Goal: Information Seeking & Learning: Learn about a topic

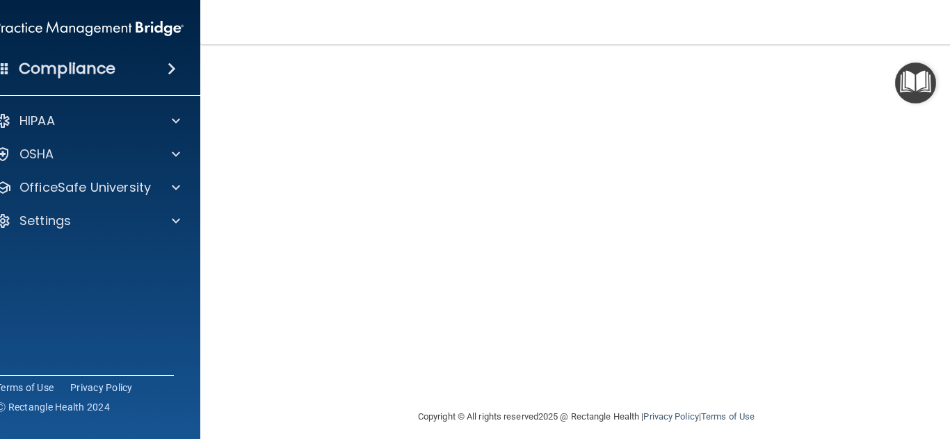
scroll to position [62, 0]
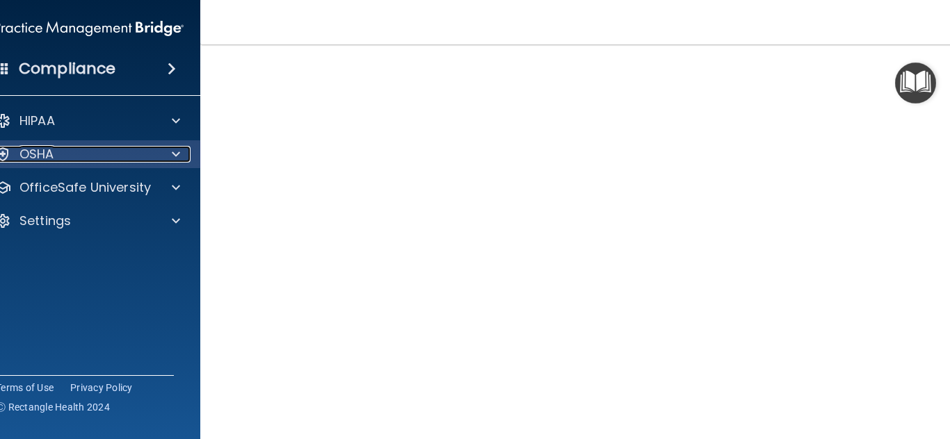
click at [179, 146] on span at bounding box center [176, 154] width 8 height 17
click at [183, 151] on div at bounding box center [173, 154] width 35 height 17
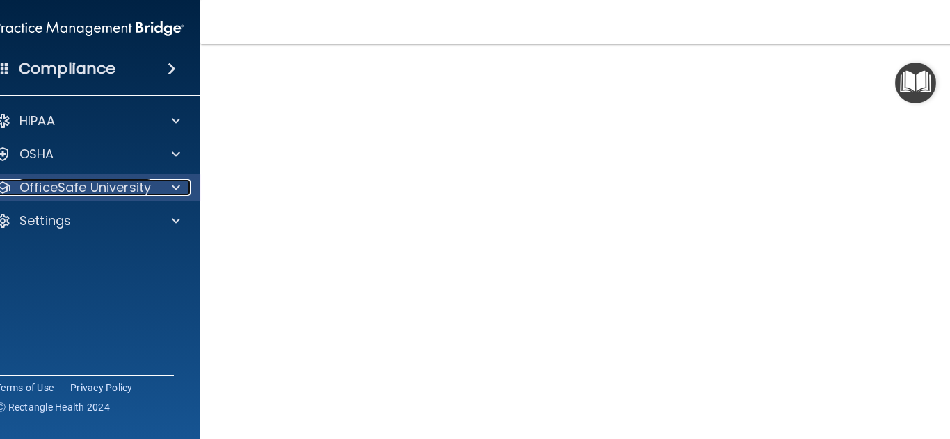
click at [182, 181] on div at bounding box center [173, 187] width 35 height 17
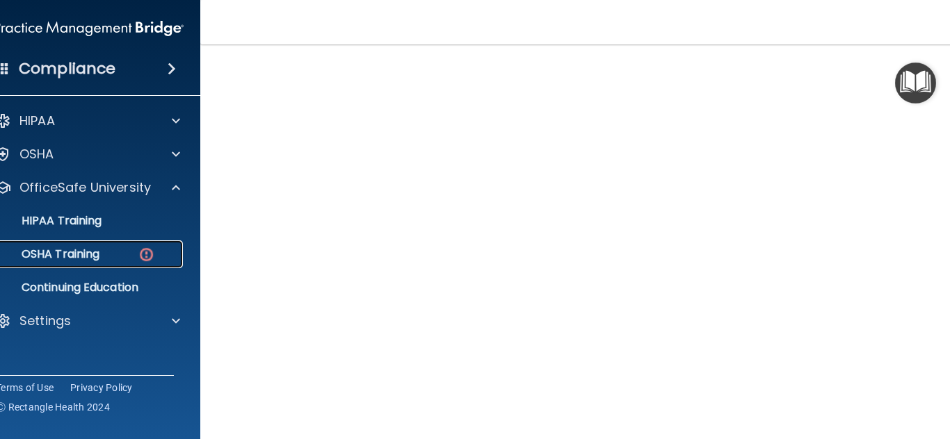
click at [106, 247] on div "OSHA Training" at bounding box center [82, 254] width 190 height 14
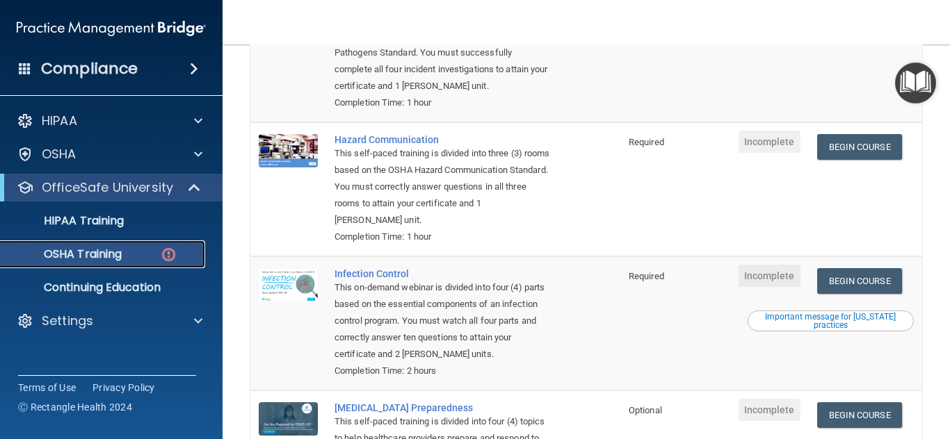
scroll to position [239, 0]
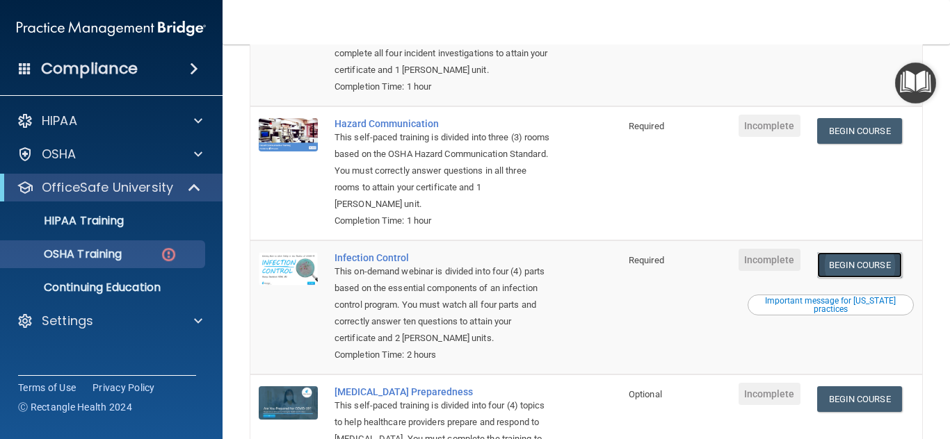
click at [841, 274] on link "Begin Course" at bounding box center [859, 265] width 85 height 26
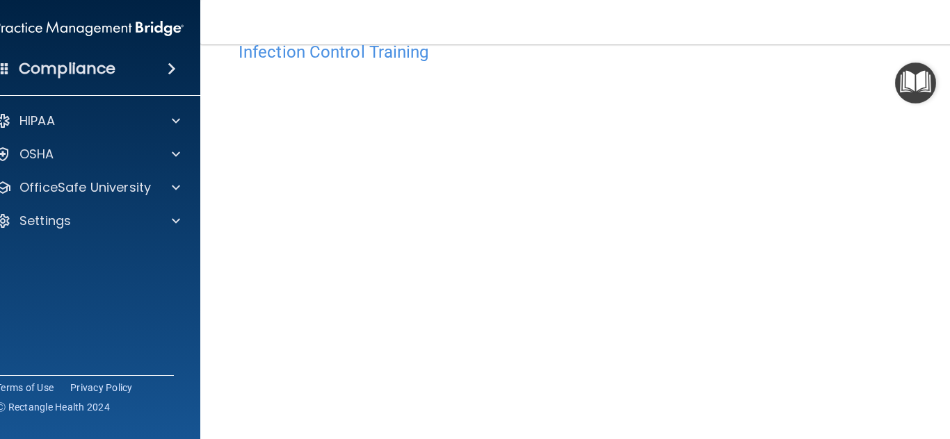
scroll to position [26, 0]
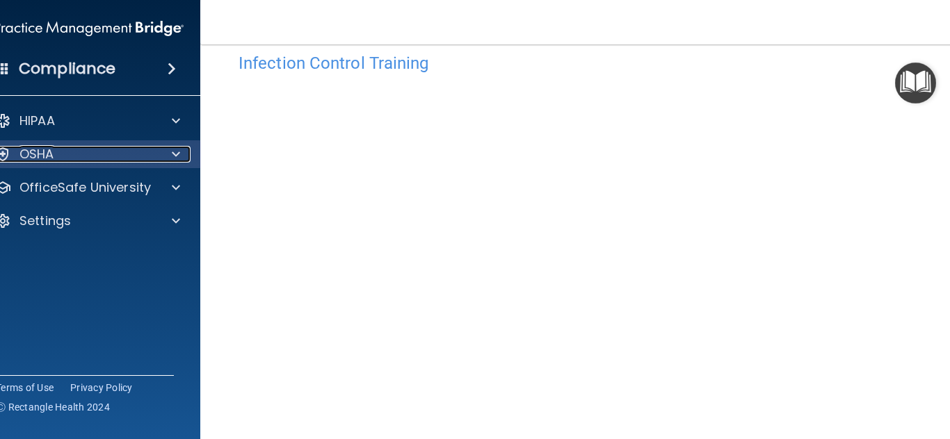
click at [130, 146] on div "OSHA" at bounding box center [70, 154] width 172 height 17
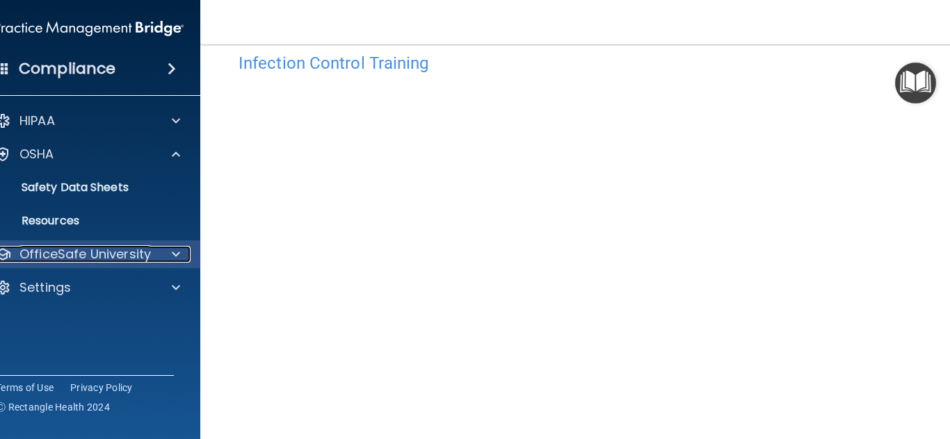
click at [91, 246] on p "OfficeSafe University" at bounding box center [84, 254] width 131 height 17
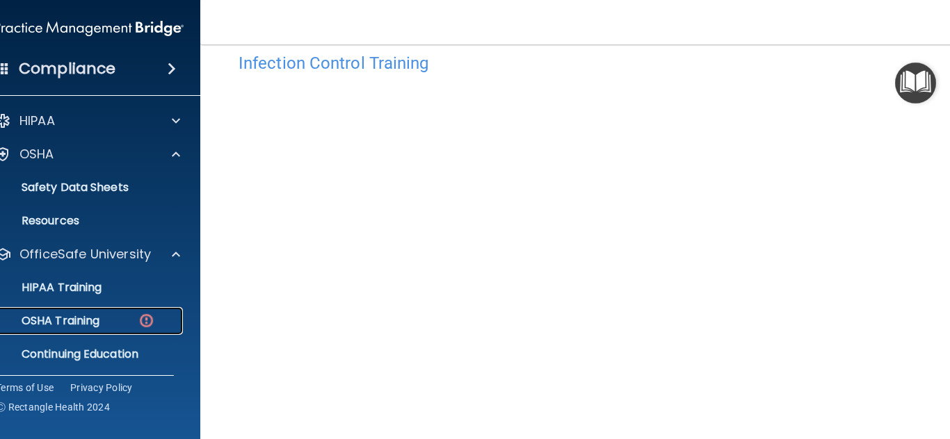
click at [88, 314] on p "OSHA Training" at bounding box center [43, 321] width 113 height 14
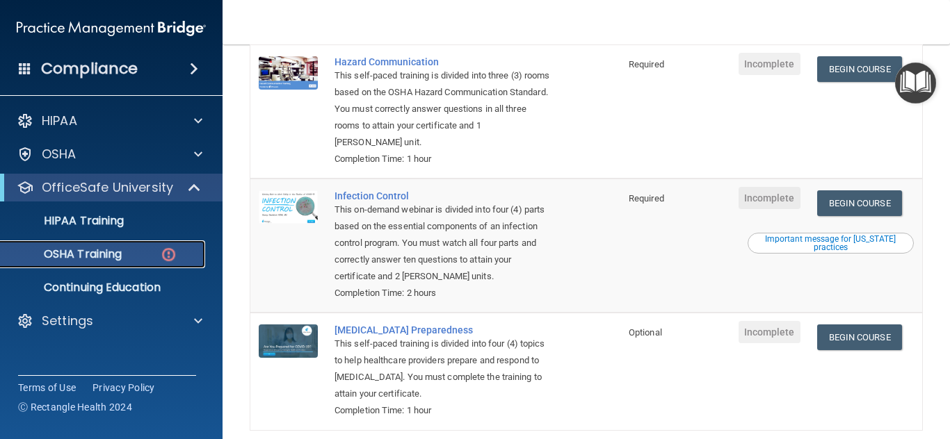
scroll to position [342, 0]
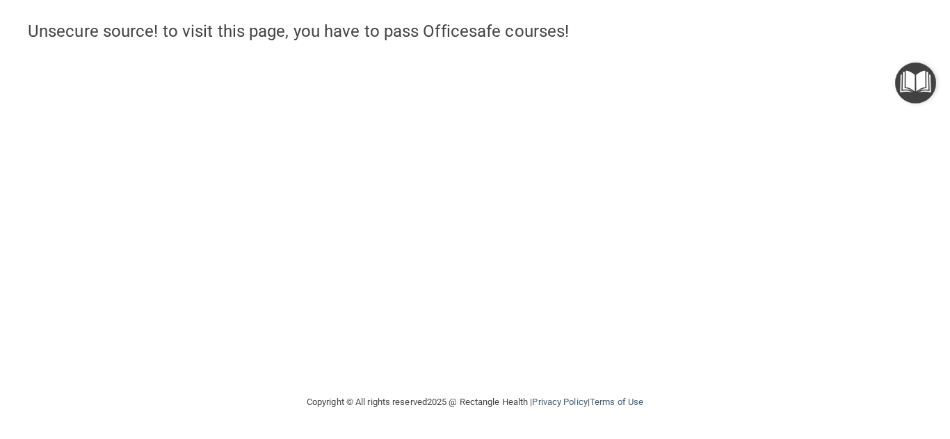
click at [908, 83] on img "Open Resource Center" at bounding box center [915, 83] width 41 height 41
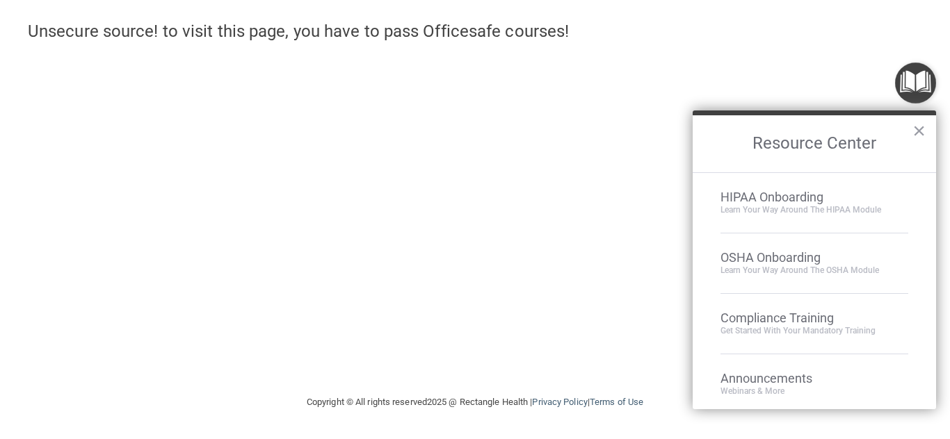
click at [930, 126] on h2 "Resource Center" at bounding box center [813, 143] width 243 height 57
click at [918, 131] on button "×" at bounding box center [918, 131] width 13 height 22
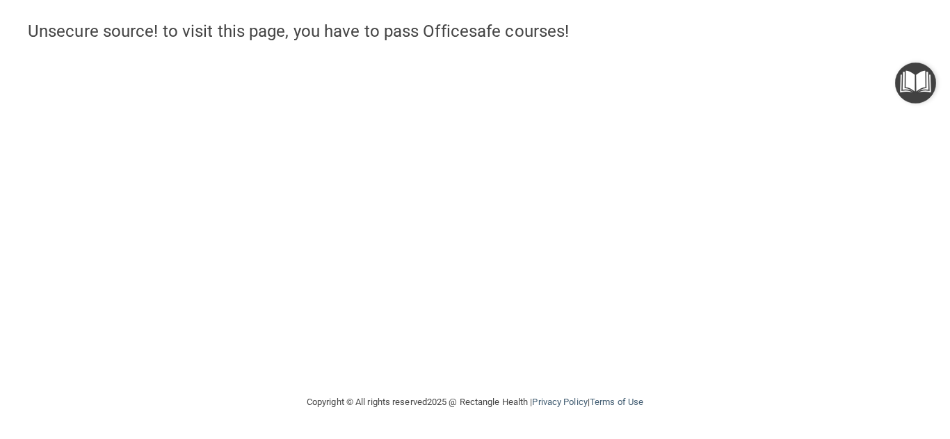
click at [428, 106] on div "Congratulations Jazmin Orozco! You can check your certificates from your accoun…" at bounding box center [475, 197] width 894 height 366
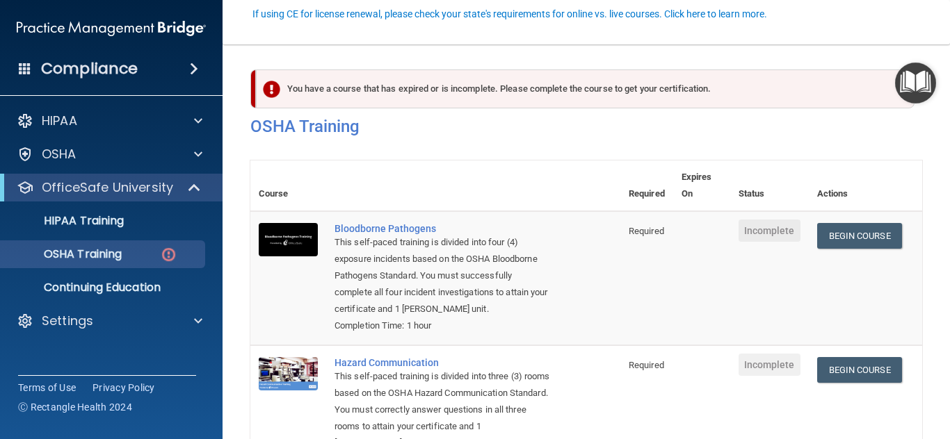
scroll to position [136, 0]
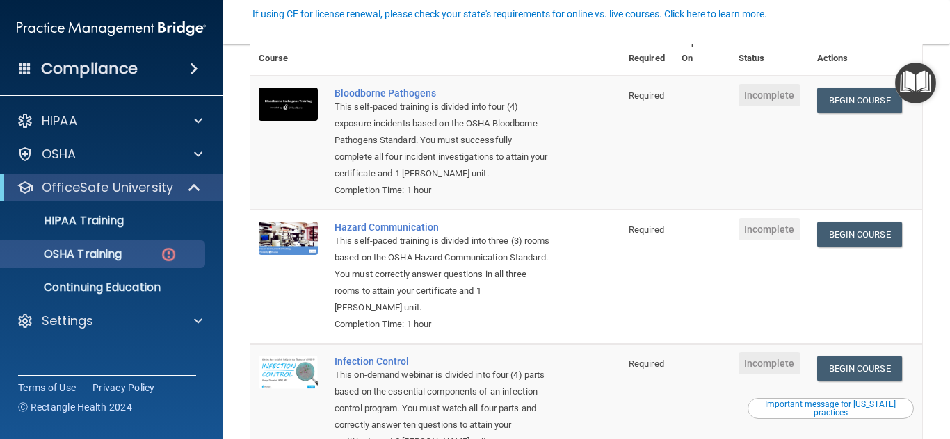
click at [762, 375] on span "Incomplete" at bounding box center [769, 363] width 62 height 22
click at [786, 417] on div "Important message for California practices" at bounding box center [830, 408] width 163 height 17
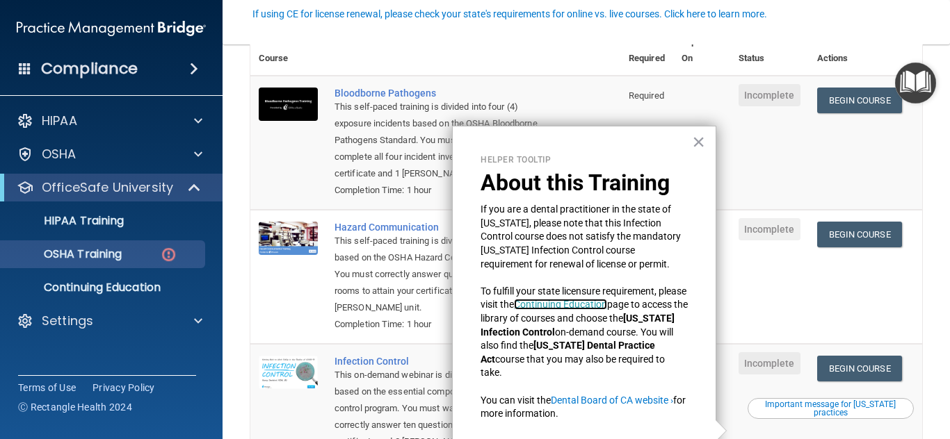
click at [584, 306] on link "Continuing Education" at bounding box center [560, 304] width 93 height 11
click at [487, 61] on th at bounding box center [473, 50] width 294 height 51
click at [701, 140] on button "×" at bounding box center [698, 142] width 13 height 22
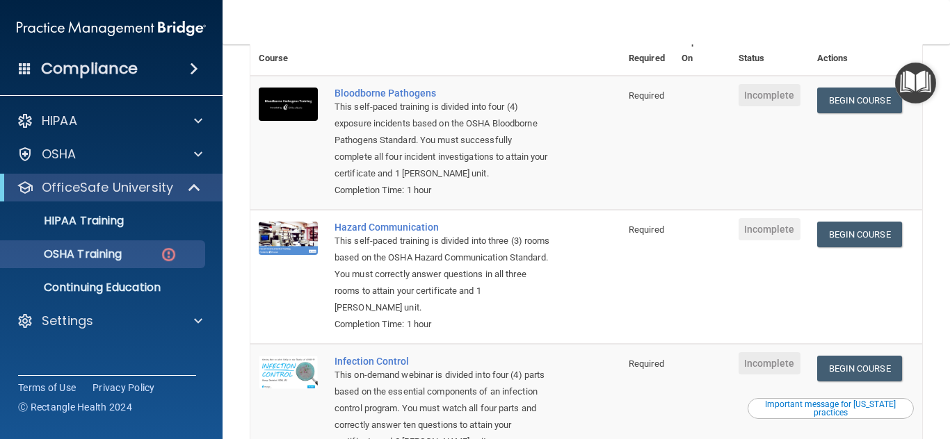
scroll to position [195, 0]
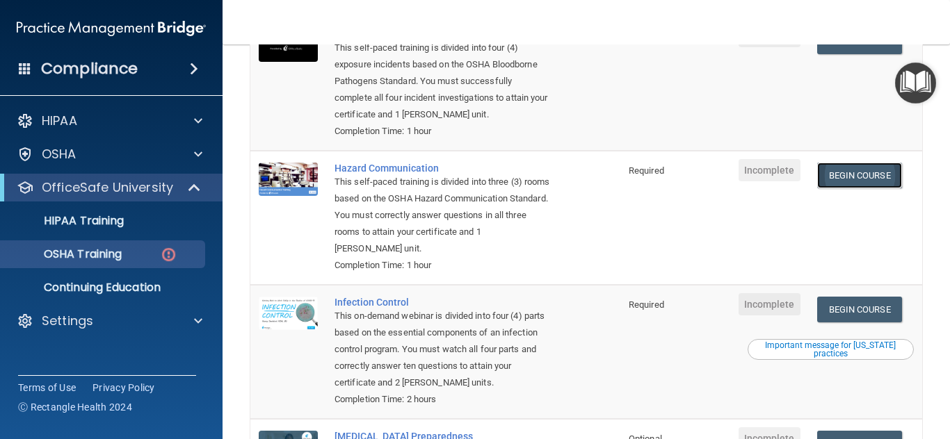
click at [842, 188] on link "Begin Course" at bounding box center [859, 176] width 85 height 26
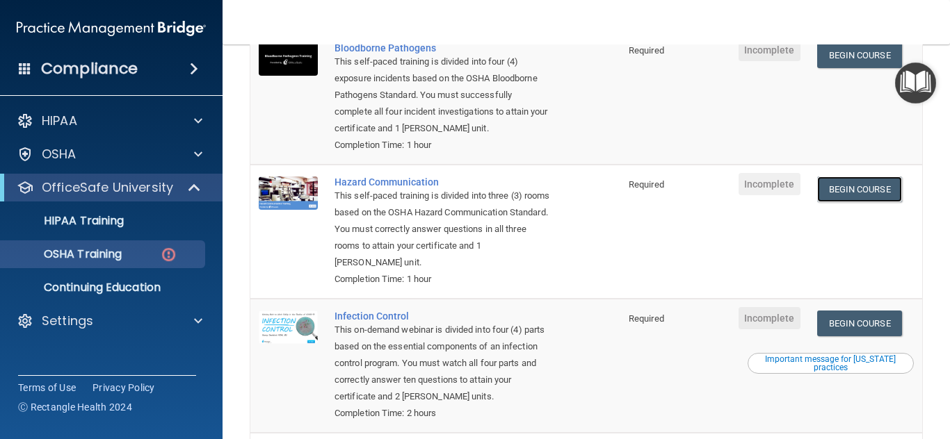
scroll to position [122, 0]
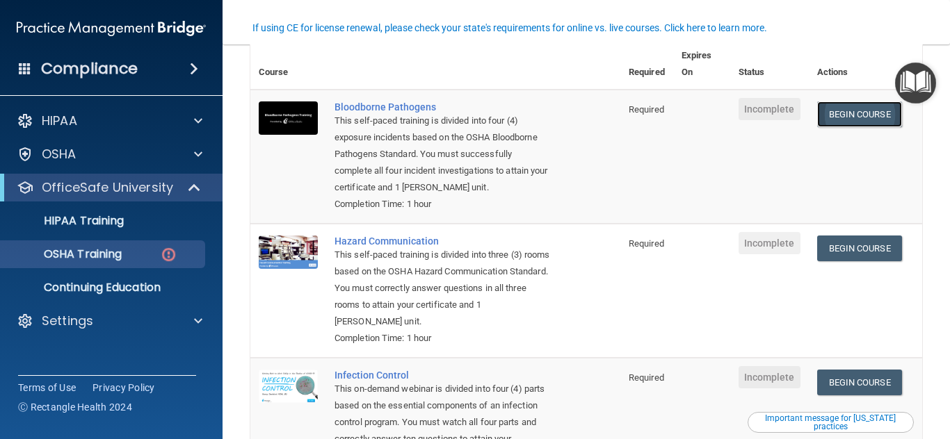
click at [833, 111] on link "Begin Course" at bounding box center [859, 114] width 85 height 26
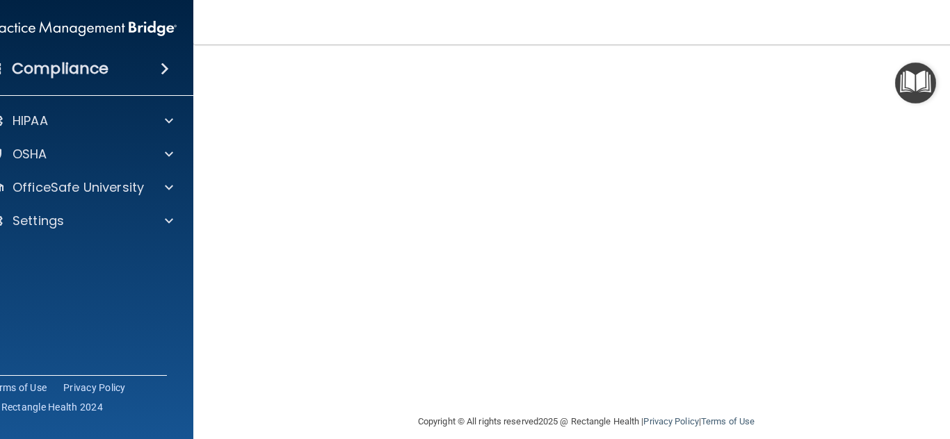
scroll to position [176, 0]
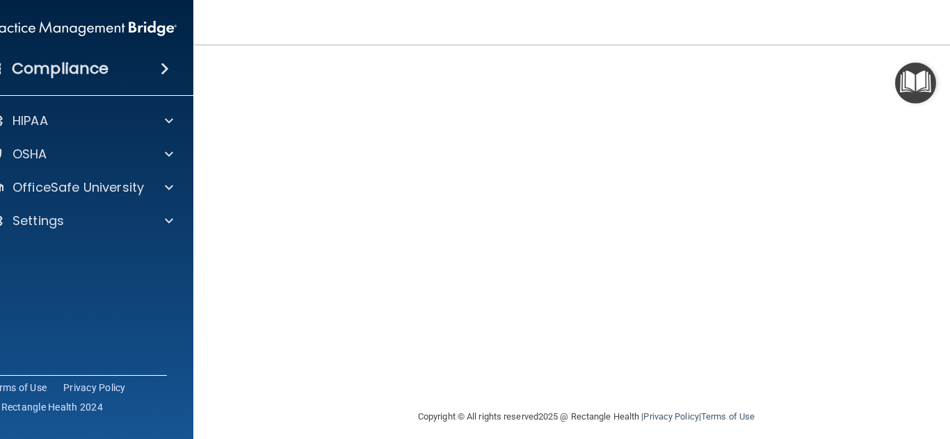
scroll to position [117, 0]
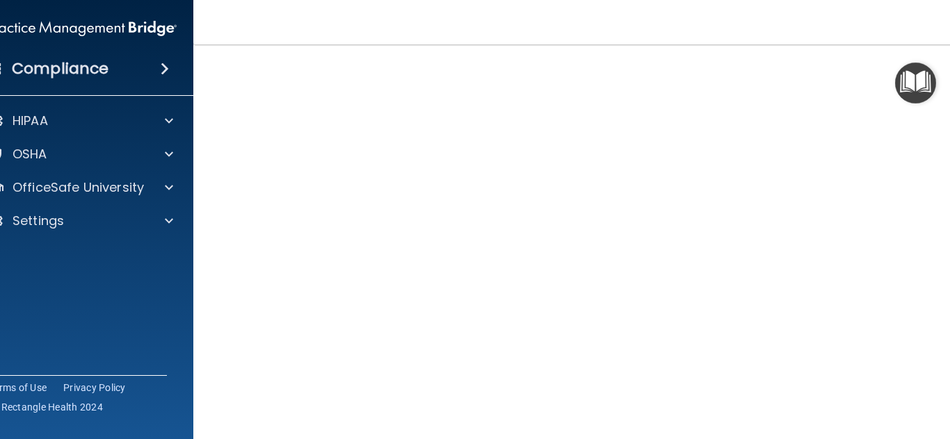
drag, startPoint x: 946, startPoint y: 229, endPoint x: 949, endPoint y: 213, distance: 16.2
click at [949, 215] on main "Hazard Communication Training This course doesn’t expire until . Are you sure y…" at bounding box center [586, 241] width 786 height 395
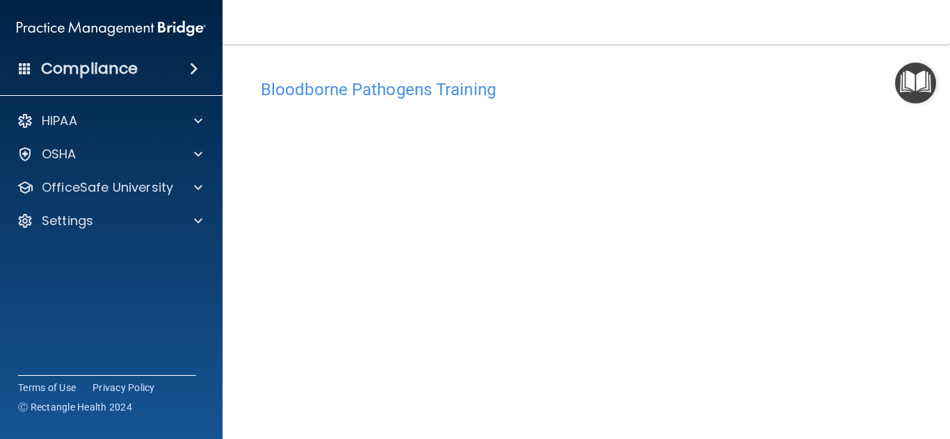
click at [446, 89] on h4 "Bloodborne Pathogens Training" at bounding box center [586, 90] width 651 height 18
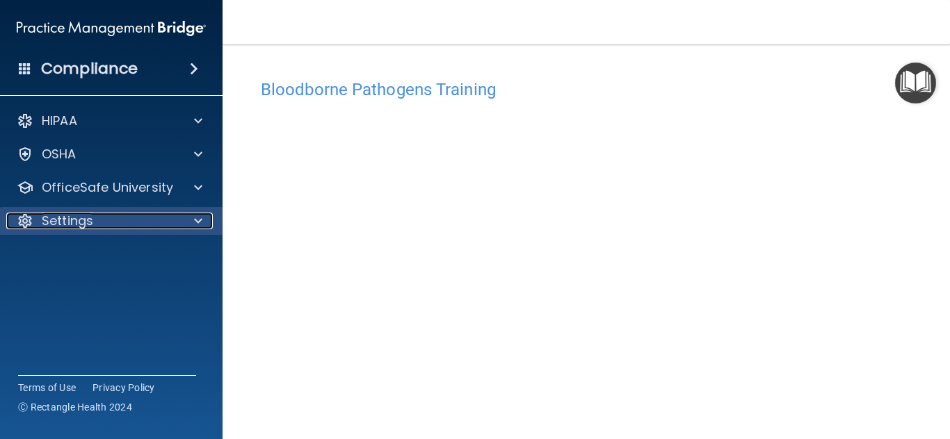
click at [156, 213] on div "Settings" at bounding box center [92, 221] width 172 height 17
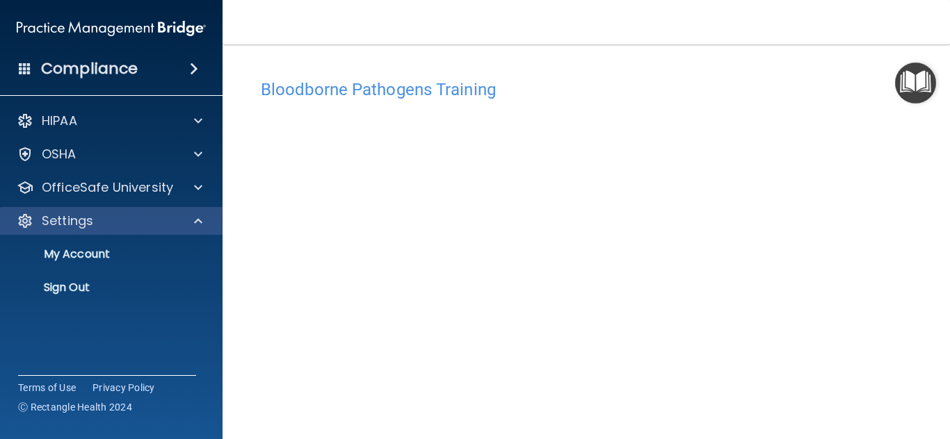
click at [192, 207] on div "Settings" at bounding box center [111, 221] width 223 height 28
click at [204, 213] on div at bounding box center [196, 221] width 35 height 17
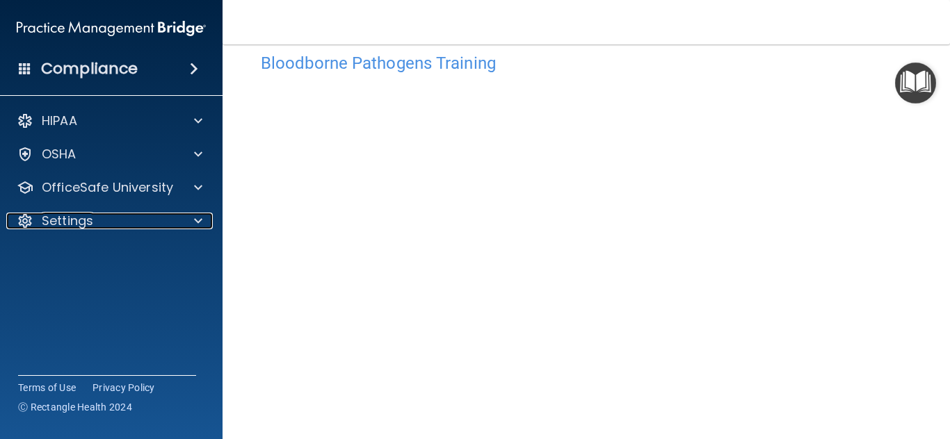
scroll to position [86, 0]
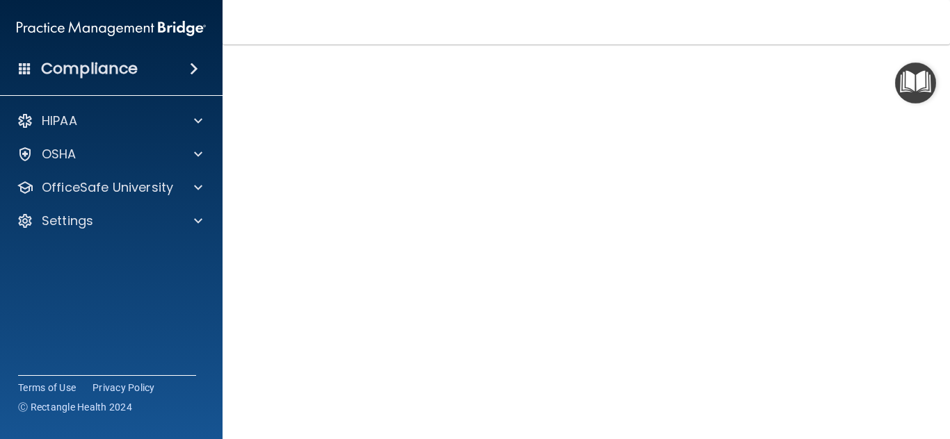
click at [908, 74] on img "Open Resource Center" at bounding box center [915, 83] width 41 height 41
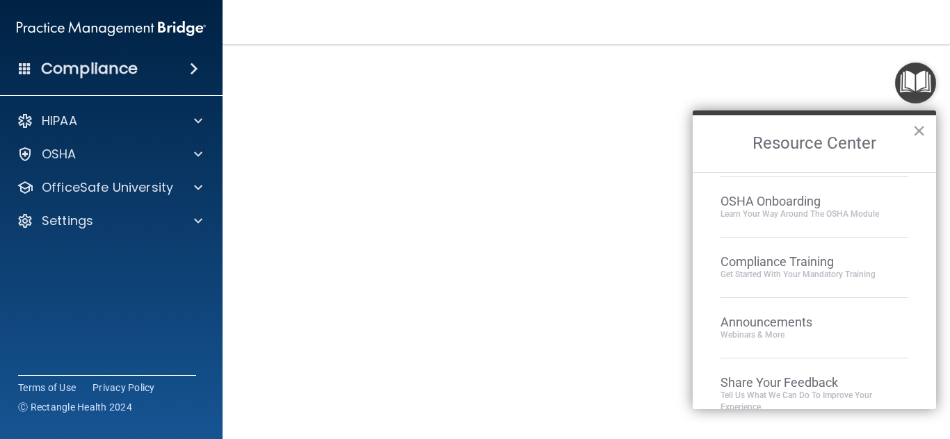
scroll to position [78, 0]
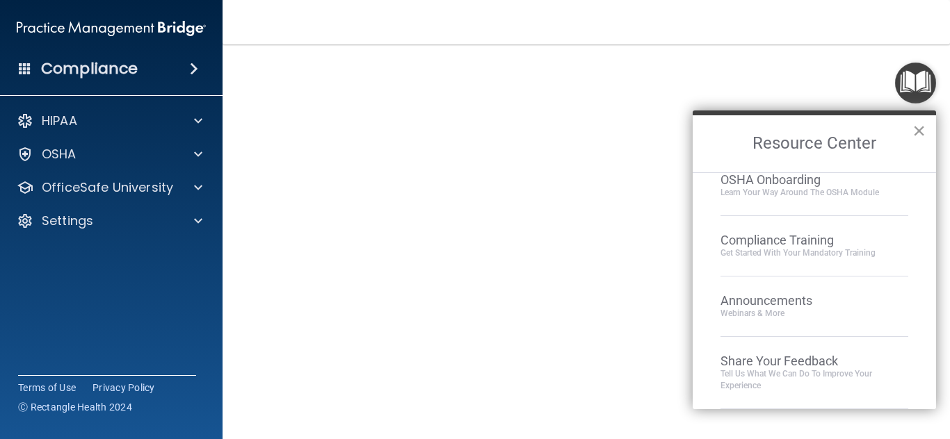
click at [918, 131] on button "×" at bounding box center [918, 131] width 13 height 22
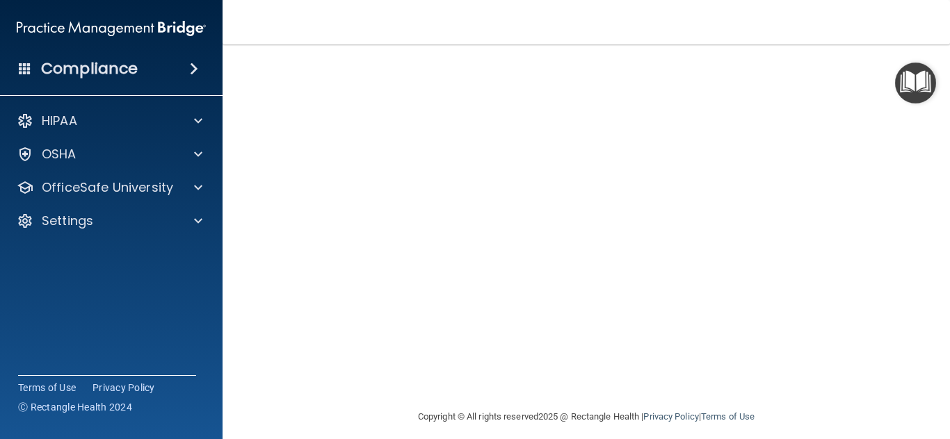
scroll to position [145, 0]
drag, startPoint x: 603, startPoint y: 396, endPoint x: 625, endPoint y: 389, distance: 23.3
click at [615, 392] on main "Bloodborne Pathogens Training This course doesn’t expire until . Are you sure y…" at bounding box center [585, 241] width 727 height 395
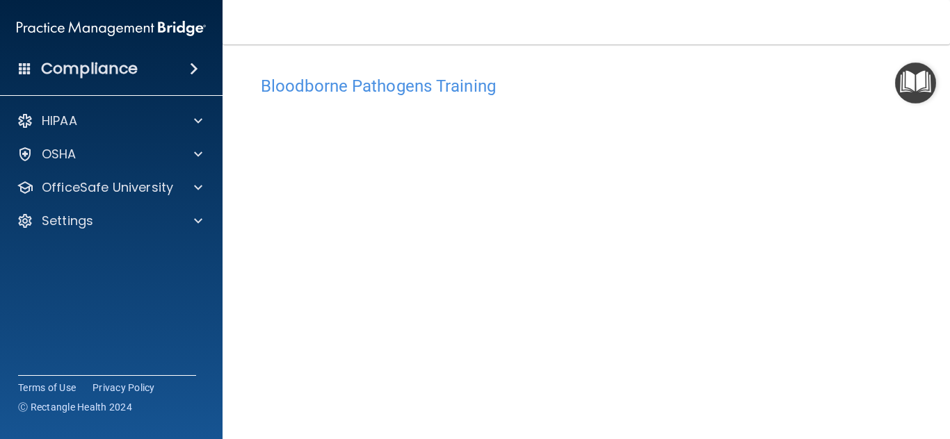
scroll to position [0, 0]
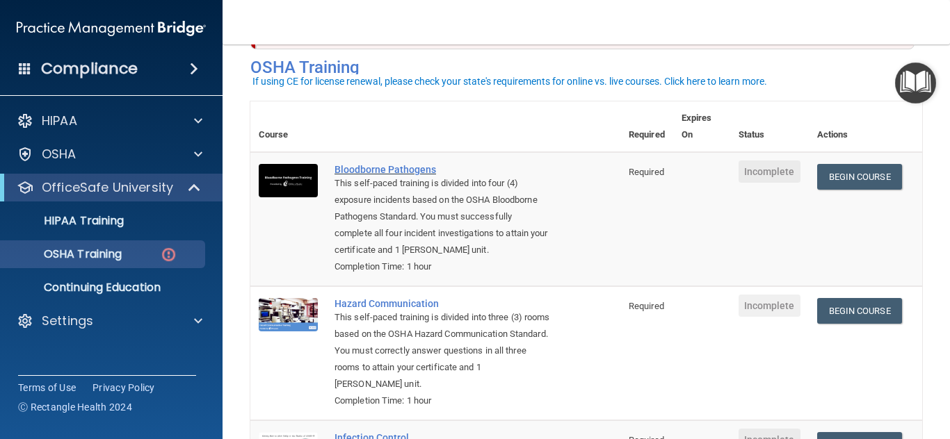
scroll to position [118, 0]
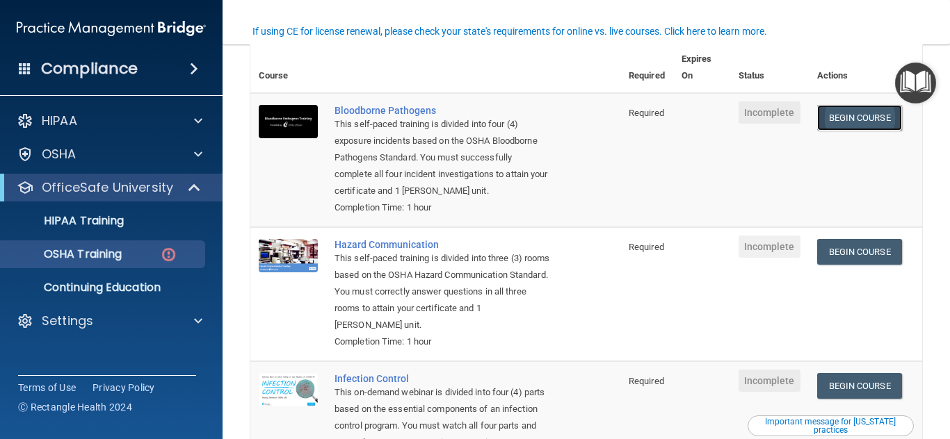
click at [826, 120] on link "Begin Course" at bounding box center [859, 118] width 85 height 26
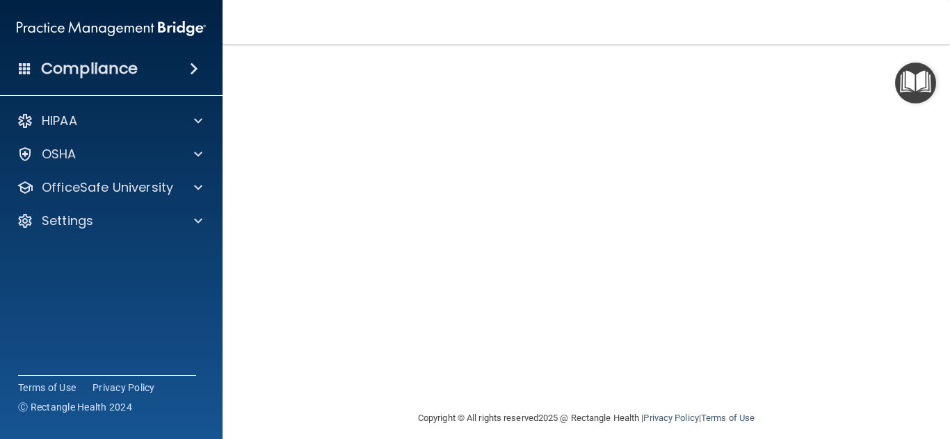
scroll to position [145, 0]
drag, startPoint x: 940, startPoint y: 170, endPoint x: 949, endPoint y: 158, distance: 14.9
click at [949, 158] on main "Bloodborne Pathogens Training This course doesn’t expire until . Are you sure y…" at bounding box center [585, 241] width 727 height 395
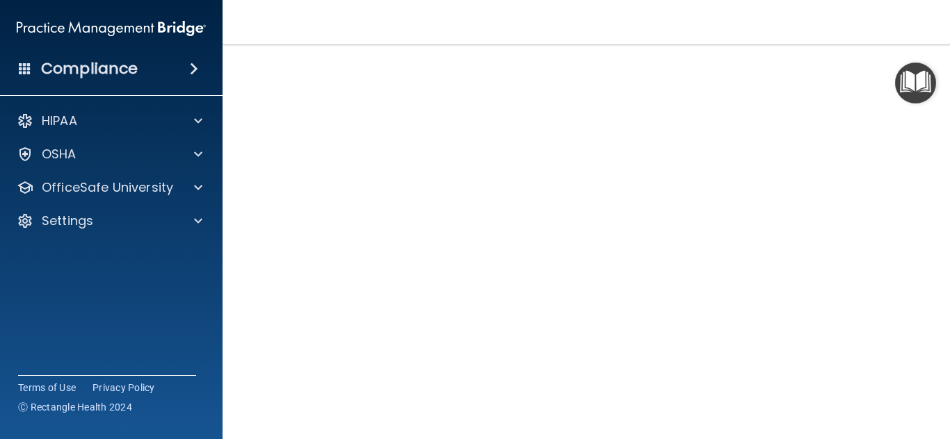
scroll to position [59, 0]
click at [922, 72] on img "Open Resource Center" at bounding box center [915, 83] width 41 height 41
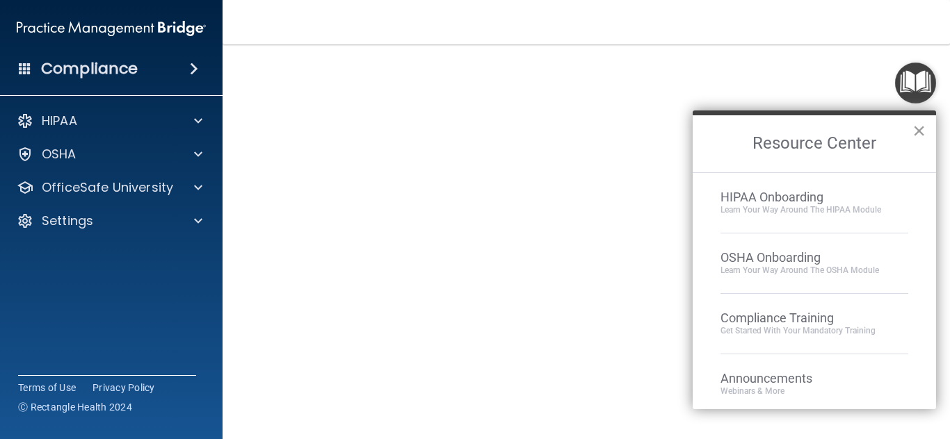
click at [918, 126] on button "×" at bounding box center [918, 131] width 13 height 22
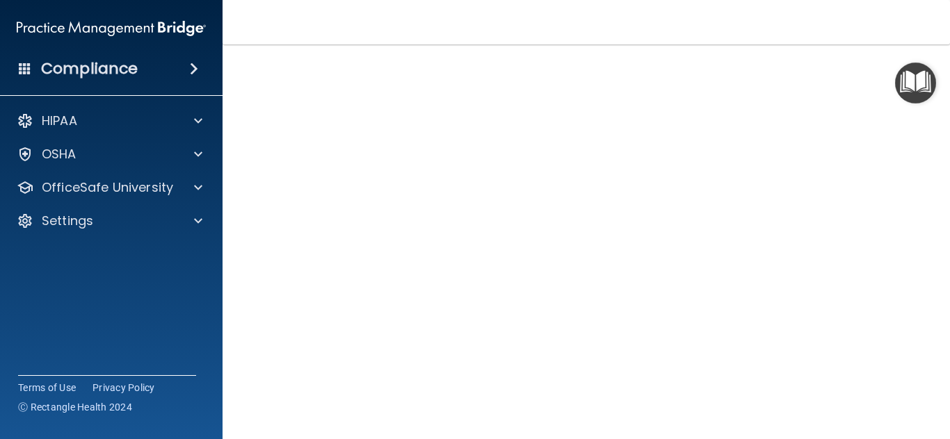
scroll to position [86, 0]
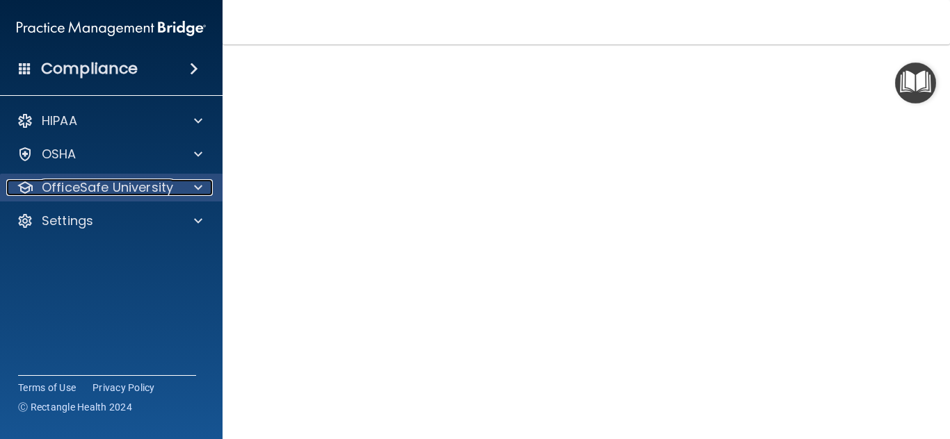
click at [79, 179] on p "OfficeSafe University" at bounding box center [107, 187] width 131 height 17
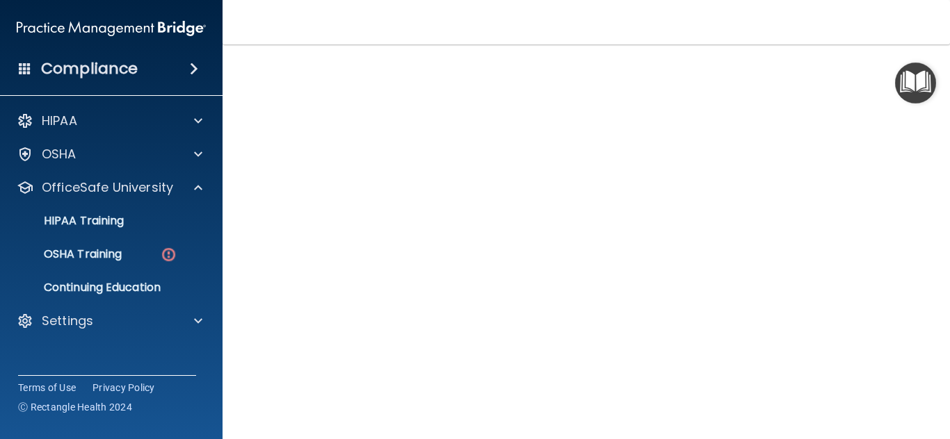
scroll to position [145, 0]
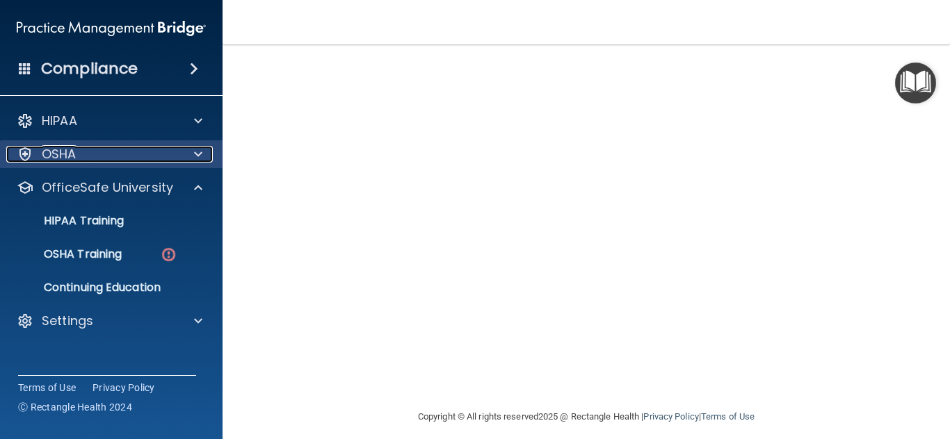
click at [97, 146] on div "OSHA" at bounding box center [92, 154] width 172 height 17
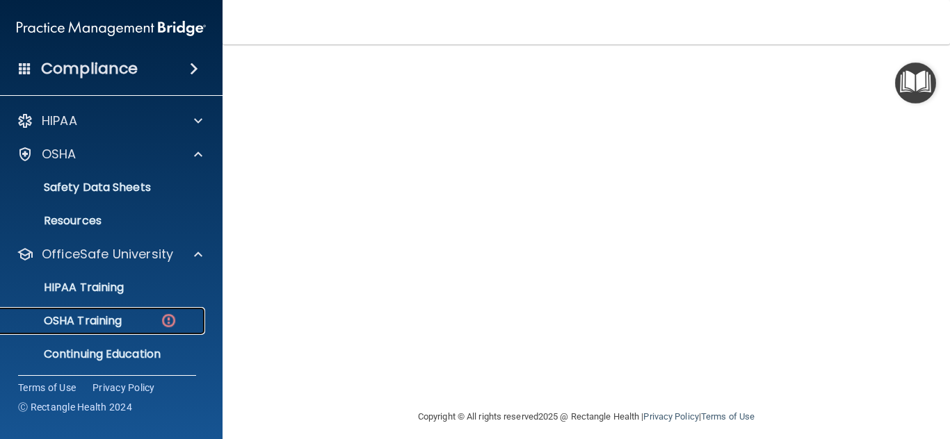
click at [109, 314] on p "OSHA Training" at bounding box center [65, 321] width 113 height 14
